Goal: Information Seeking & Learning: Learn about a topic

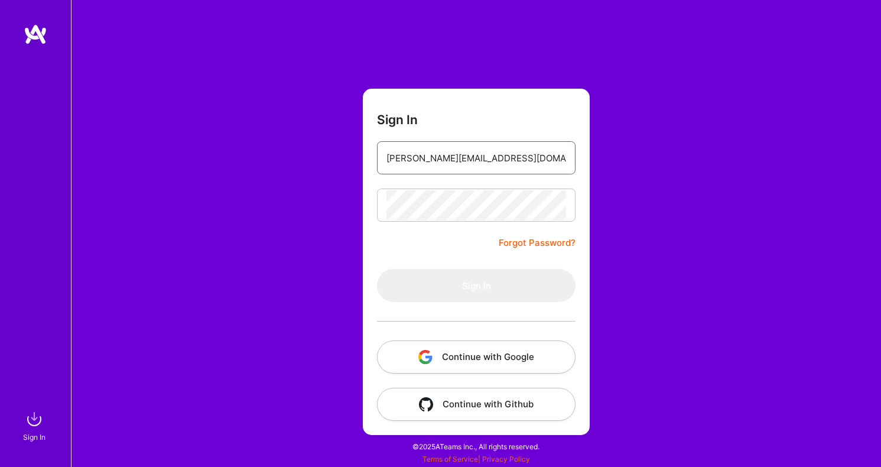
click at [510, 158] on input "[PERSON_NAME][EMAIL_ADDRESS][DOMAIN_NAME]" at bounding box center [477, 158] width 180 height 30
type input "[PERSON_NAME][EMAIL_ADDRESS][DOMAIN_NAME]"
click at [476, 286] on button "Sign In" at bounding box center [476, 285] width 199 height 33
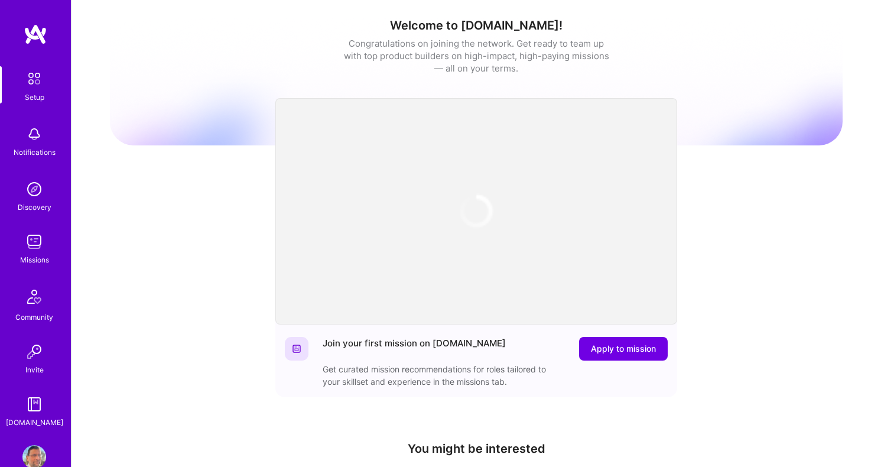
click at [32, 239] on img at bounding box center [34, 242] width 24 height 24
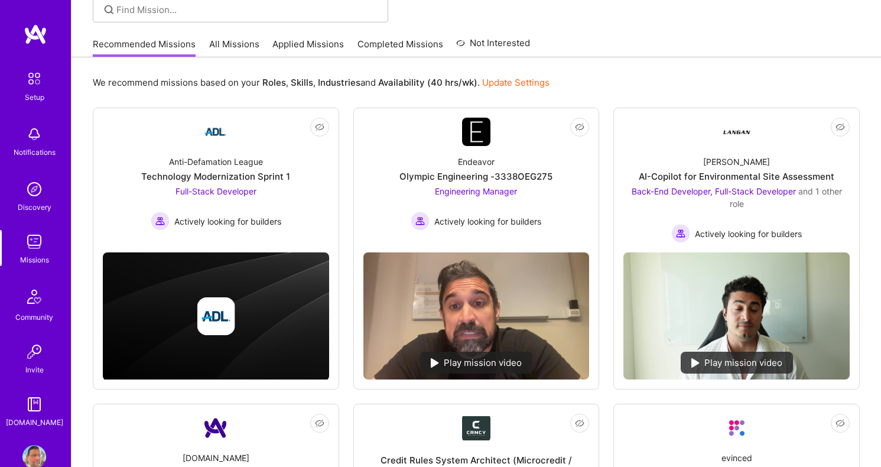
scroll to position [112, 0]
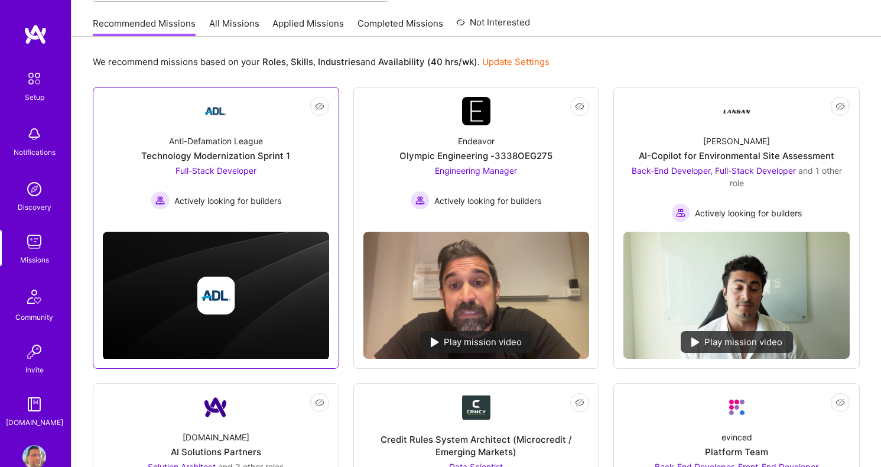
click at [240, 168] on span "Full-Stack Developer" at bounding box center [216, 171] width 81 height 10
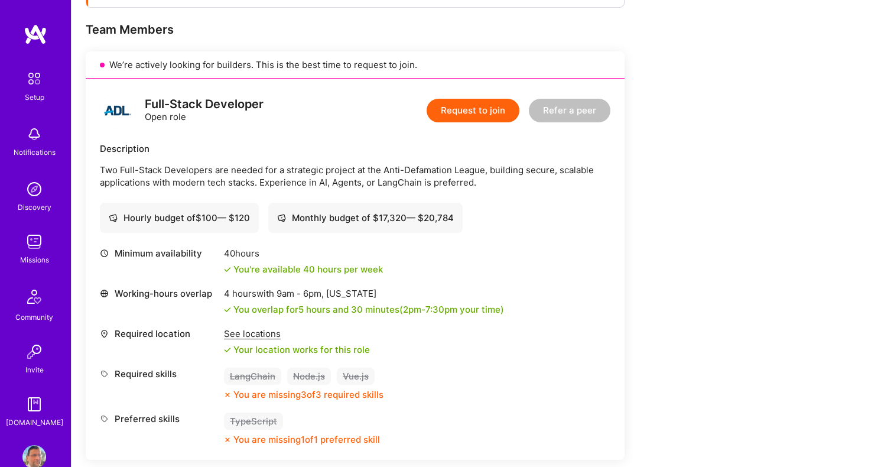
scroll to position [226, 0]
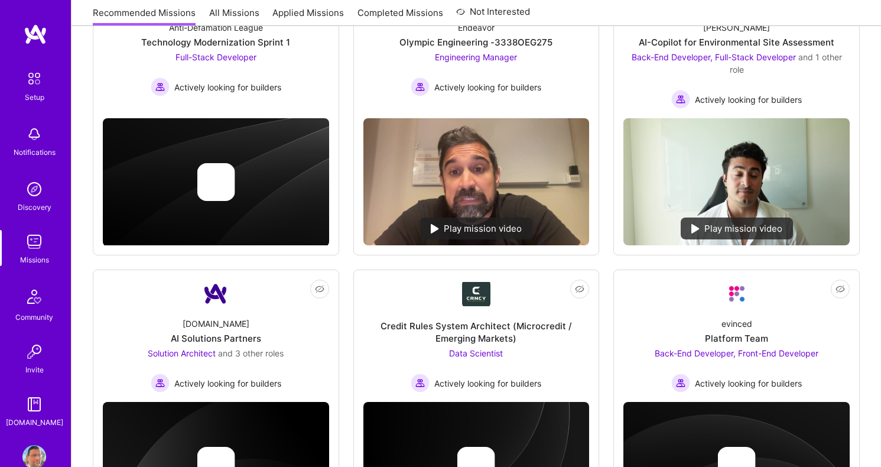
scroll to position [112, 0]
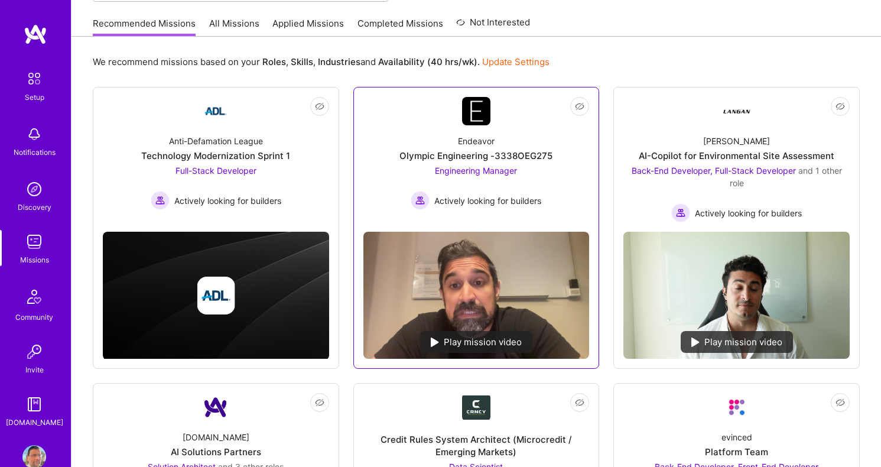
click at [489, 172] on span "Engineering Manager" at bounding box center [476, 171] width 82 height 10
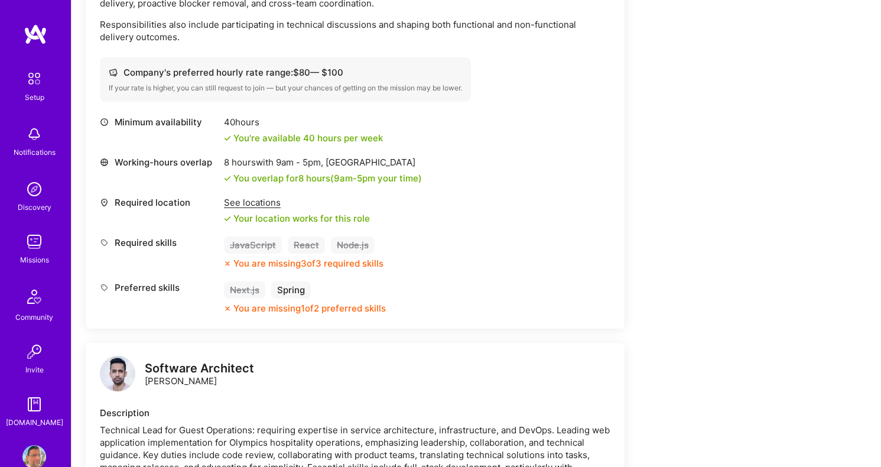
scroll to position [432, 0]
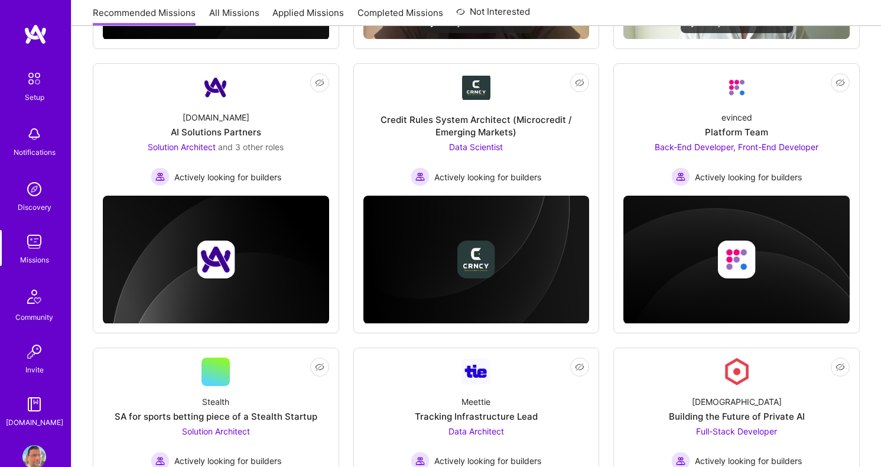
scroll to position [112, 0]
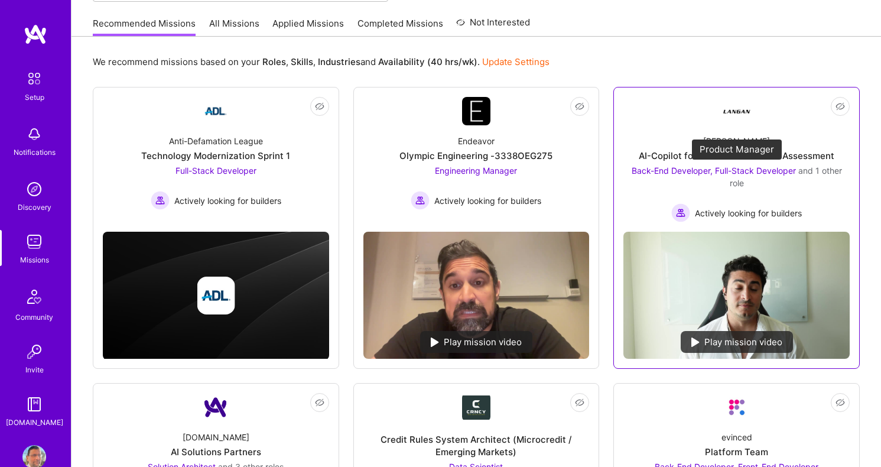
click at [696, 174] on span "Back-End Developer, Full-Stack Developer" at bounding box center [714, 171] width 164 height 10
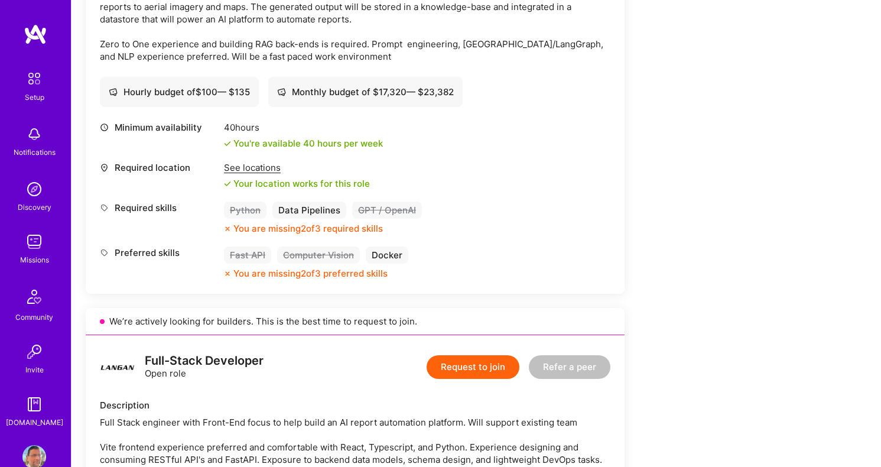
scroll to position [277, 0]
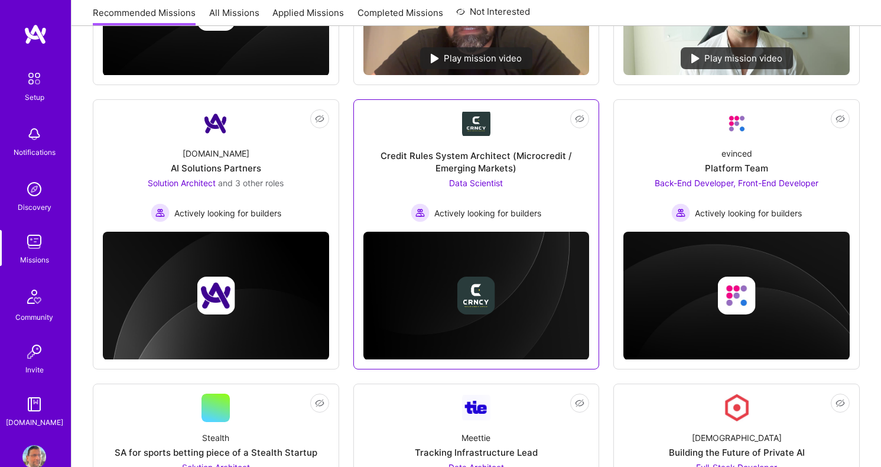
scroll to position [397, 0]
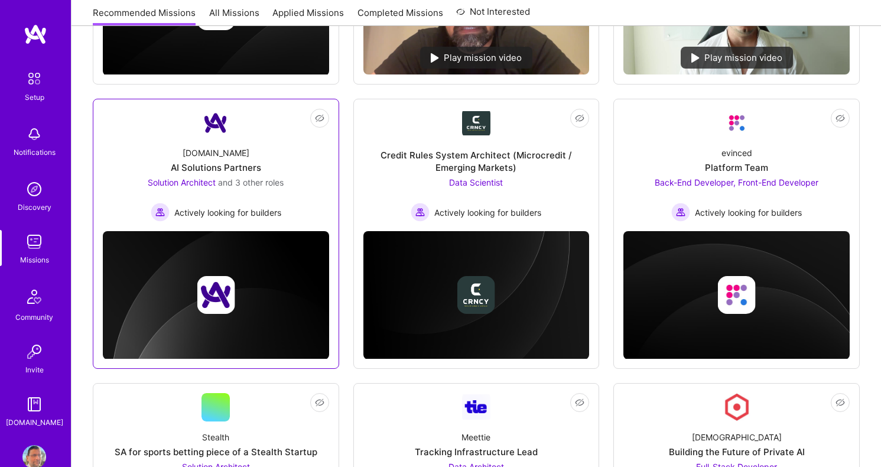
click at [181, 183] on span "Solution Architect" at bounding box center [182, 182] width 68 height 10
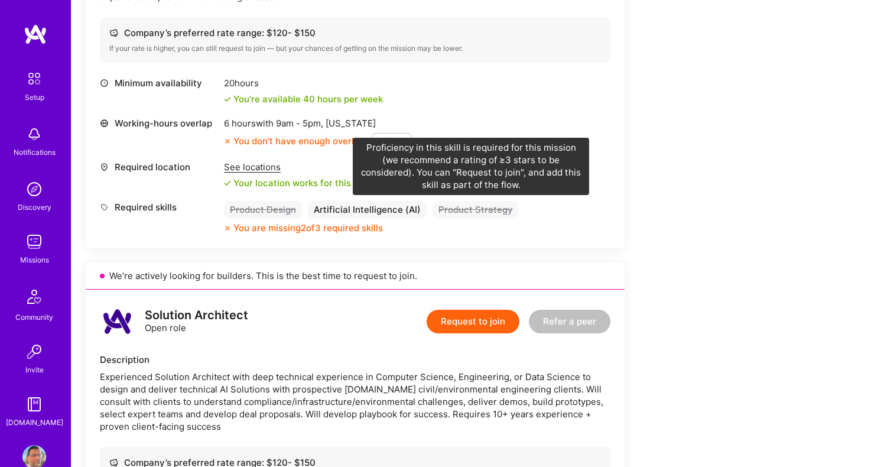
scroll to position [470, 0]
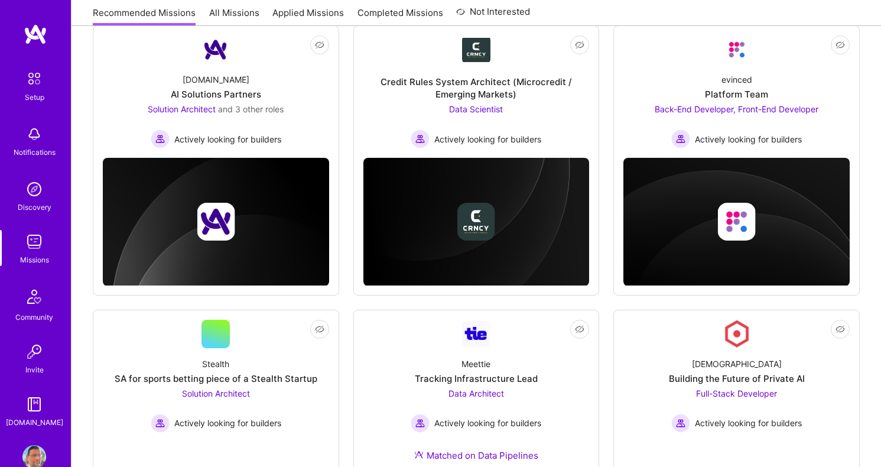
scroll to position [397, 0]
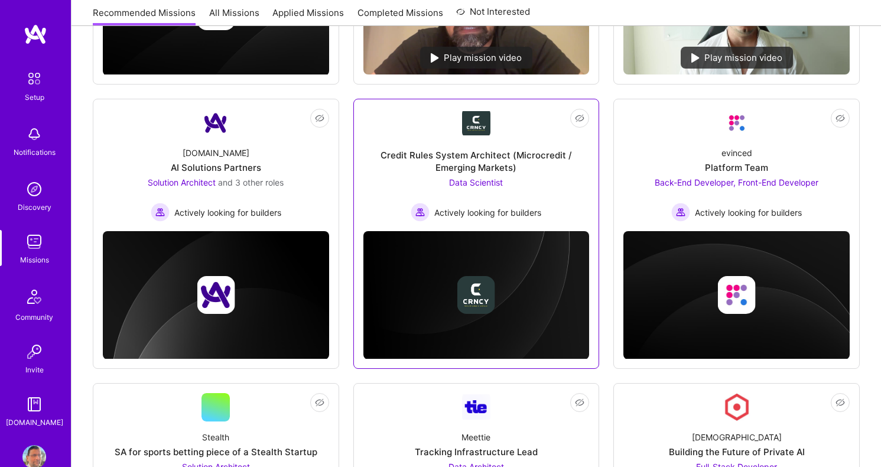
click at [487, 184] on span "Data Scientist" at bounding box center [476, 182] width 54 height 10
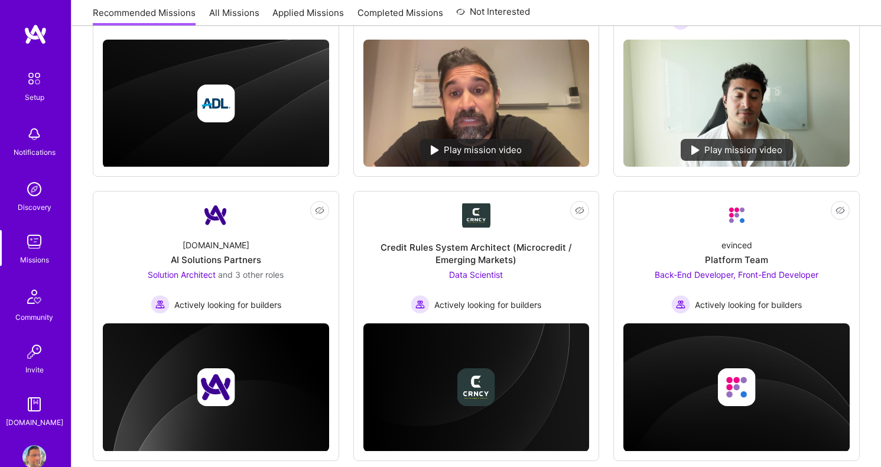
scroll to position [397, 0]
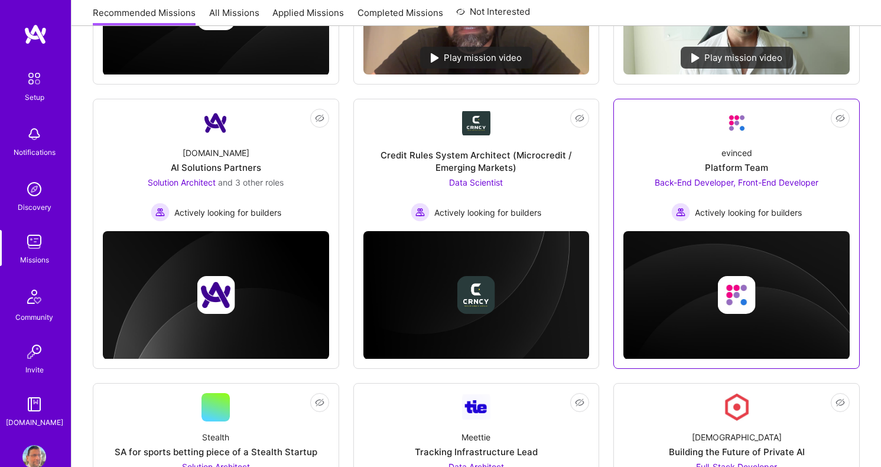
click at [709, 182] on span "Back-End Developer, Front-End Developer" at bounding box center [737, 182] width 164 height 10
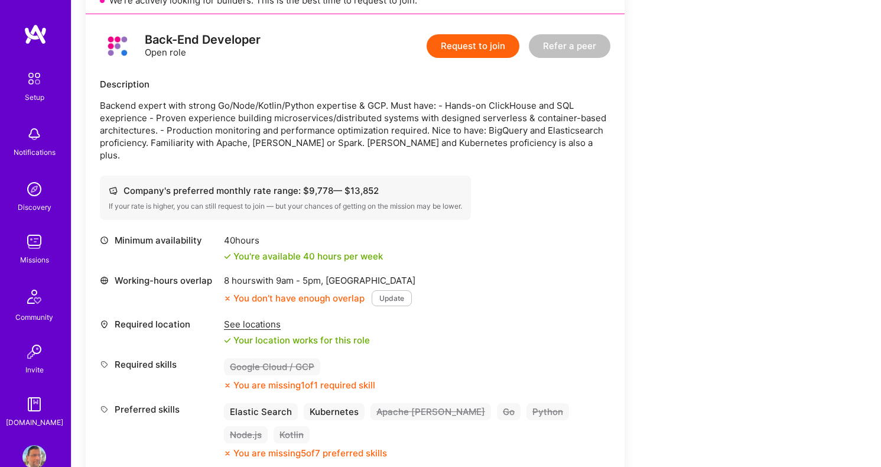
scroll to position [312, 0]
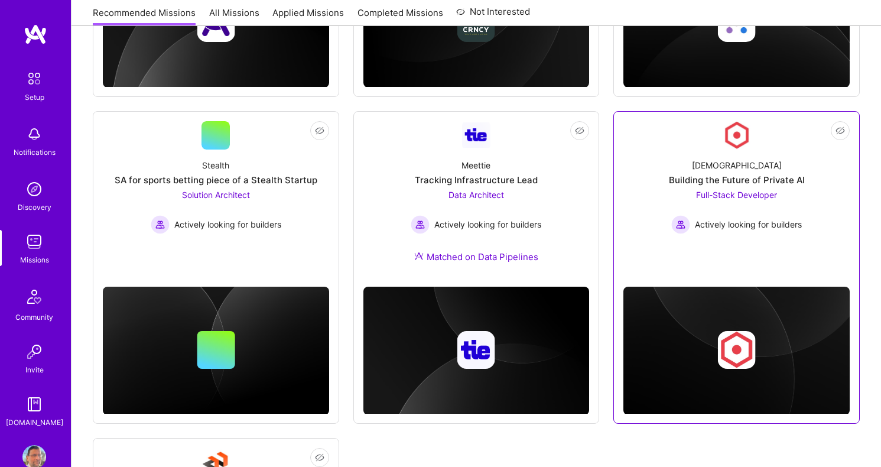
scroll to position [679, 0]
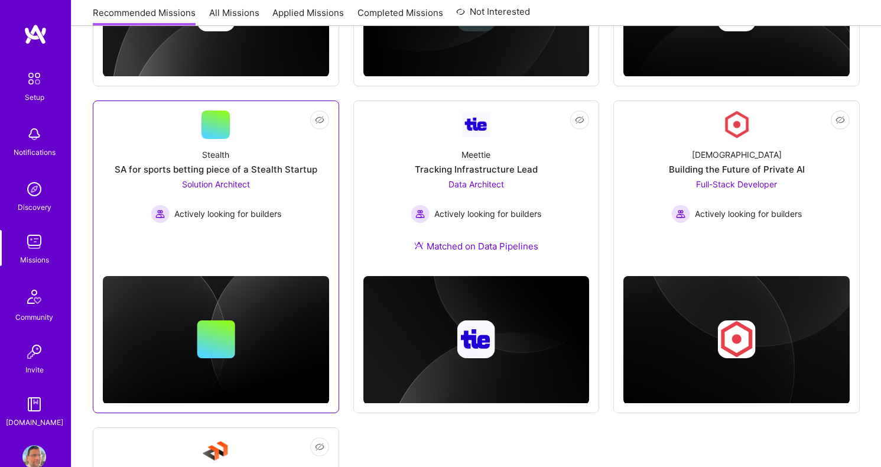
click at [230, 183] on span "Solution Architect" at bounding box center [216, 184] width 68 height 10
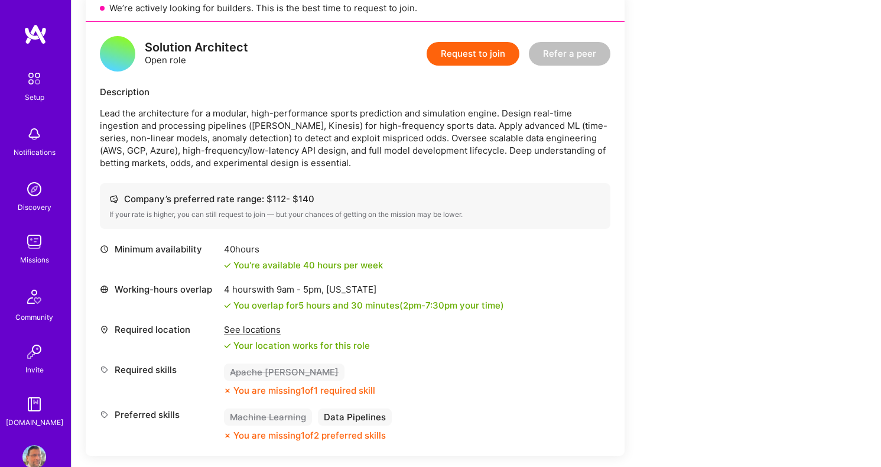
scroll to position [293, 0]
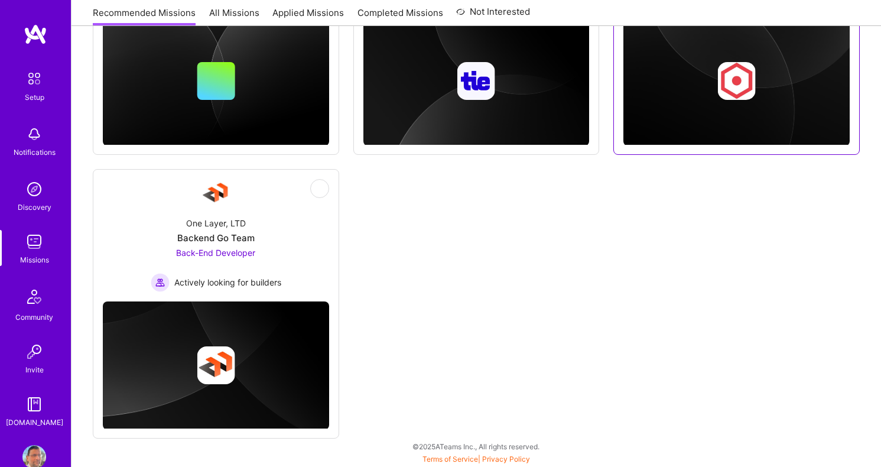
scroll to position [938, 0]
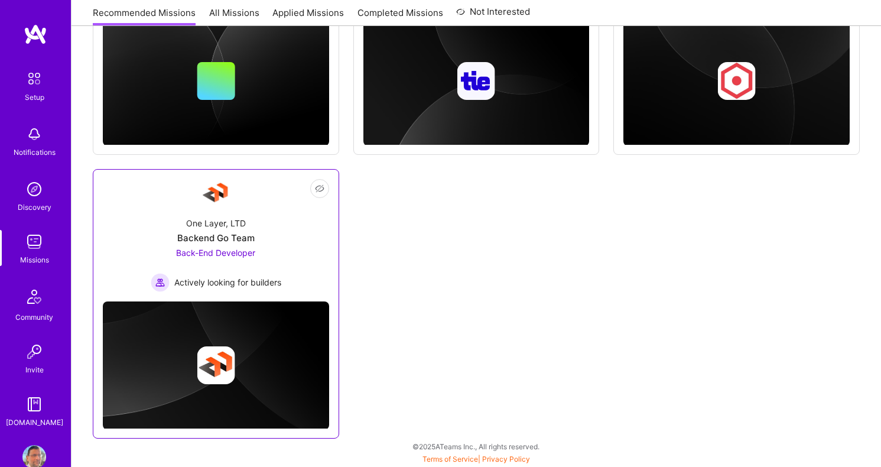
click at [216, 250] on span "Back-End Developer" at bounding box center [215, 253] width 79 height 10
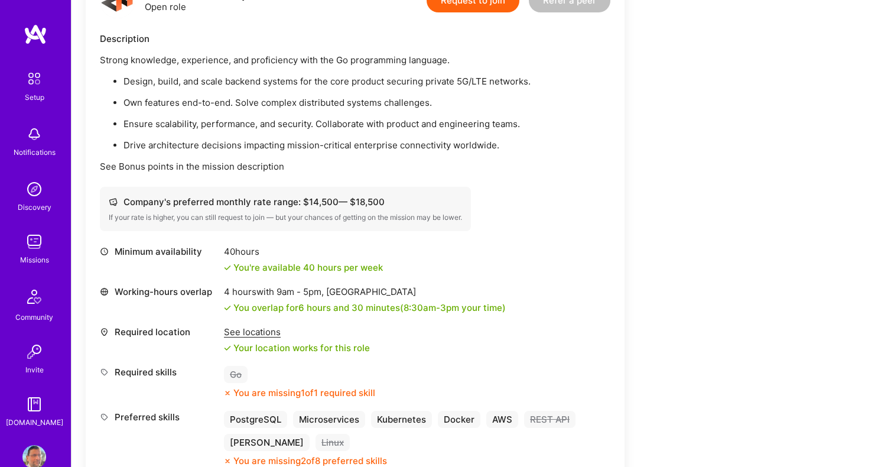
scroll to position [374, 0]
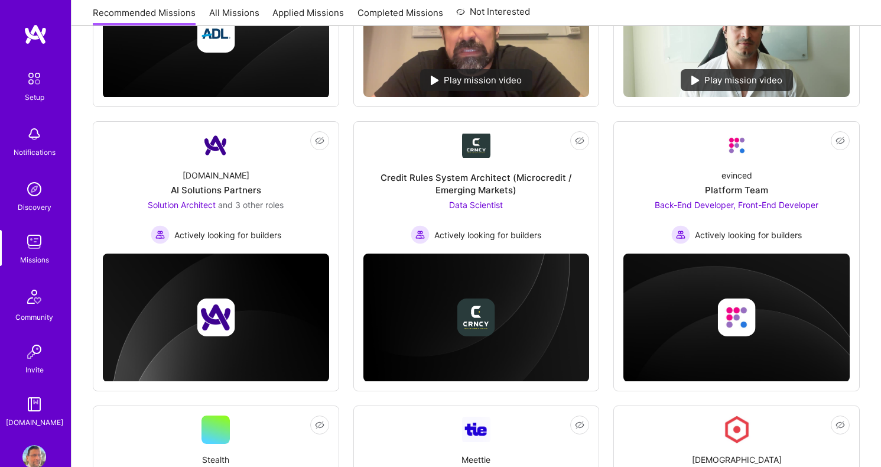
scroll to position [938, 0]
